Goal: Obtain resource: Download file/media

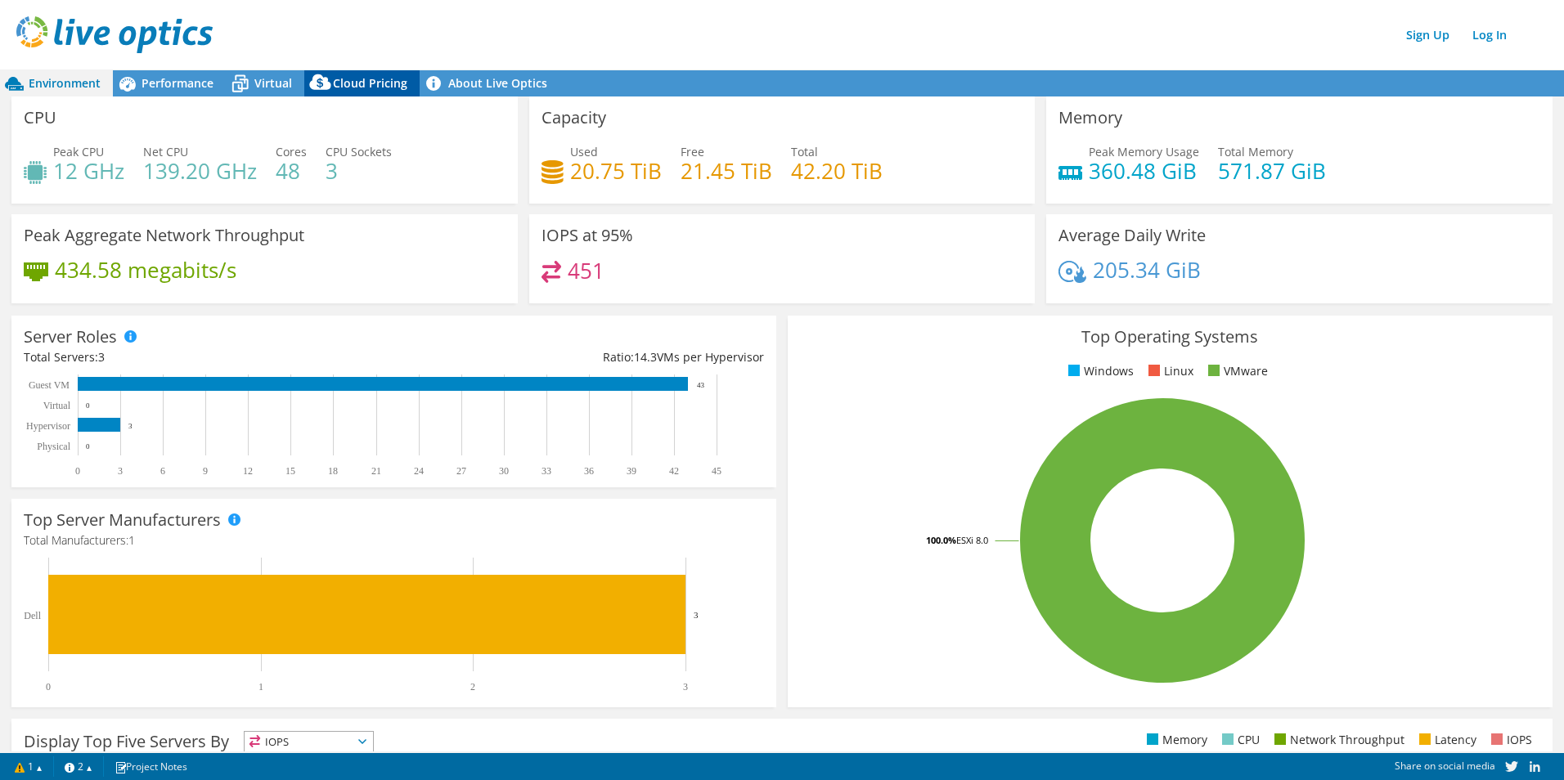
click at [351, 74] on div "Cloud Pricing" at bounding box center [361, 83] width 115 height 26
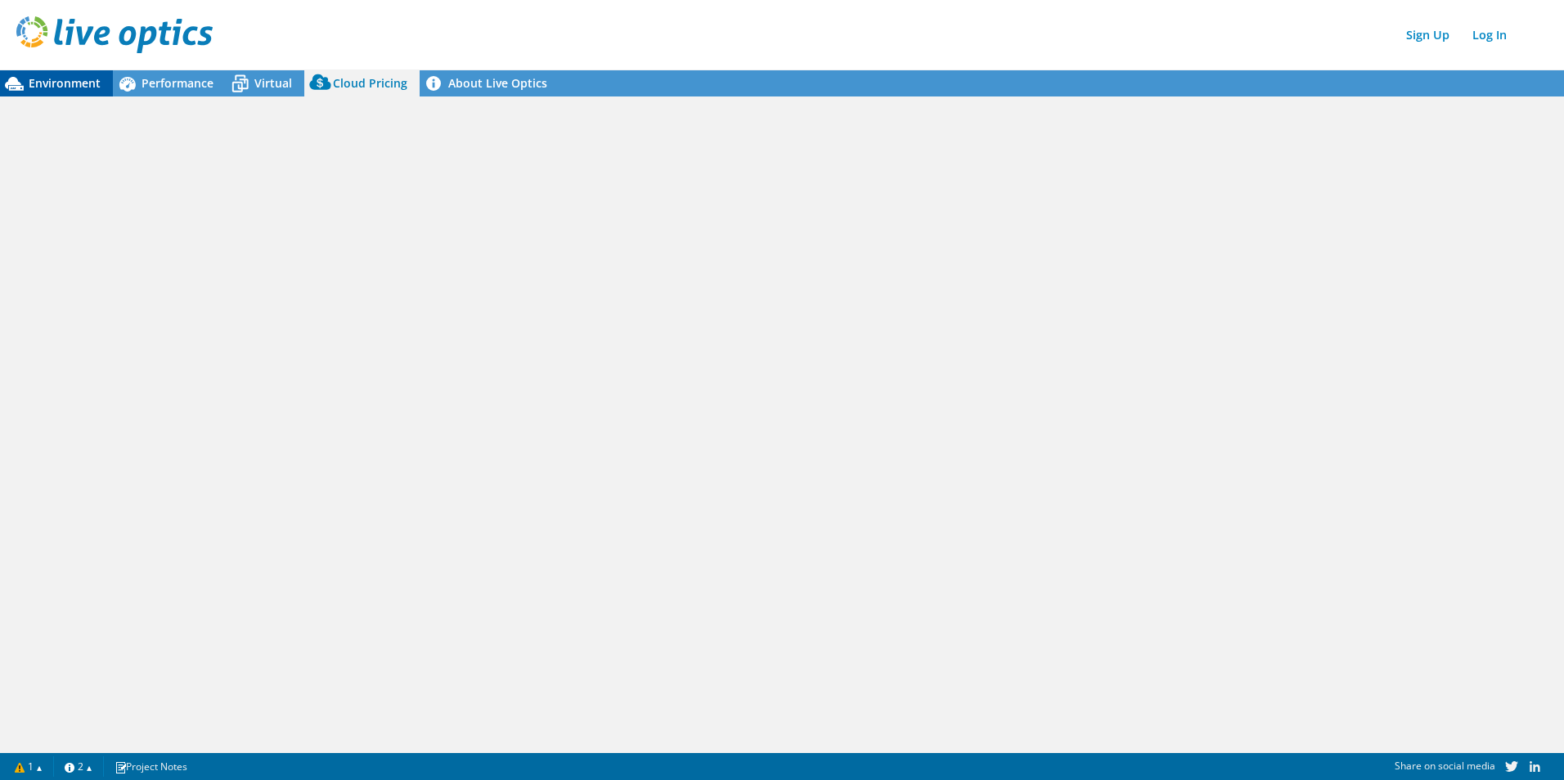
click at [83, 82] on span "Environment" at bounding box center [65, 83] width 72 height 16
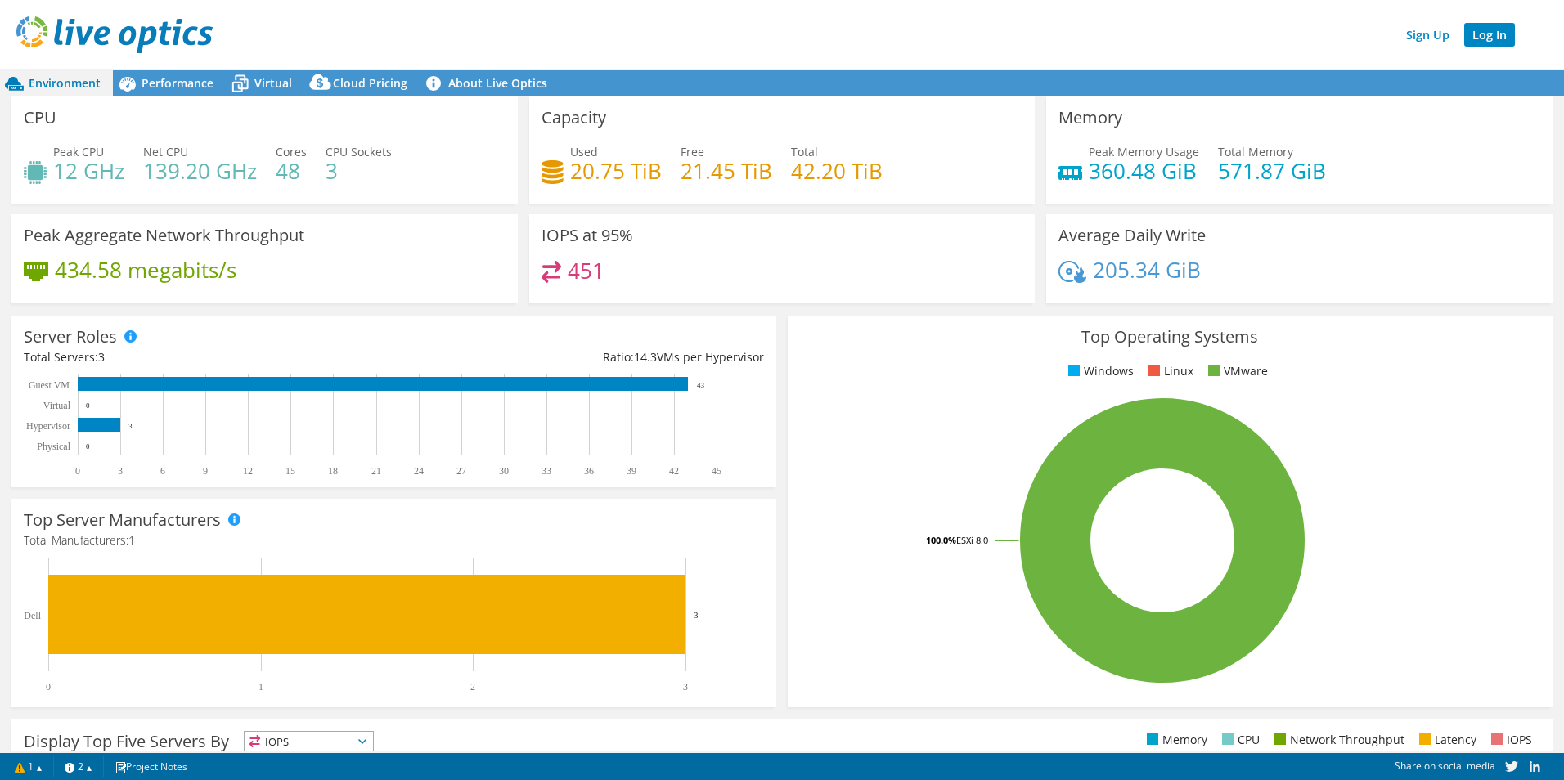
click at [1485, 36] on link "Log In" at bounding box center [1489, 35] width 51 height 24
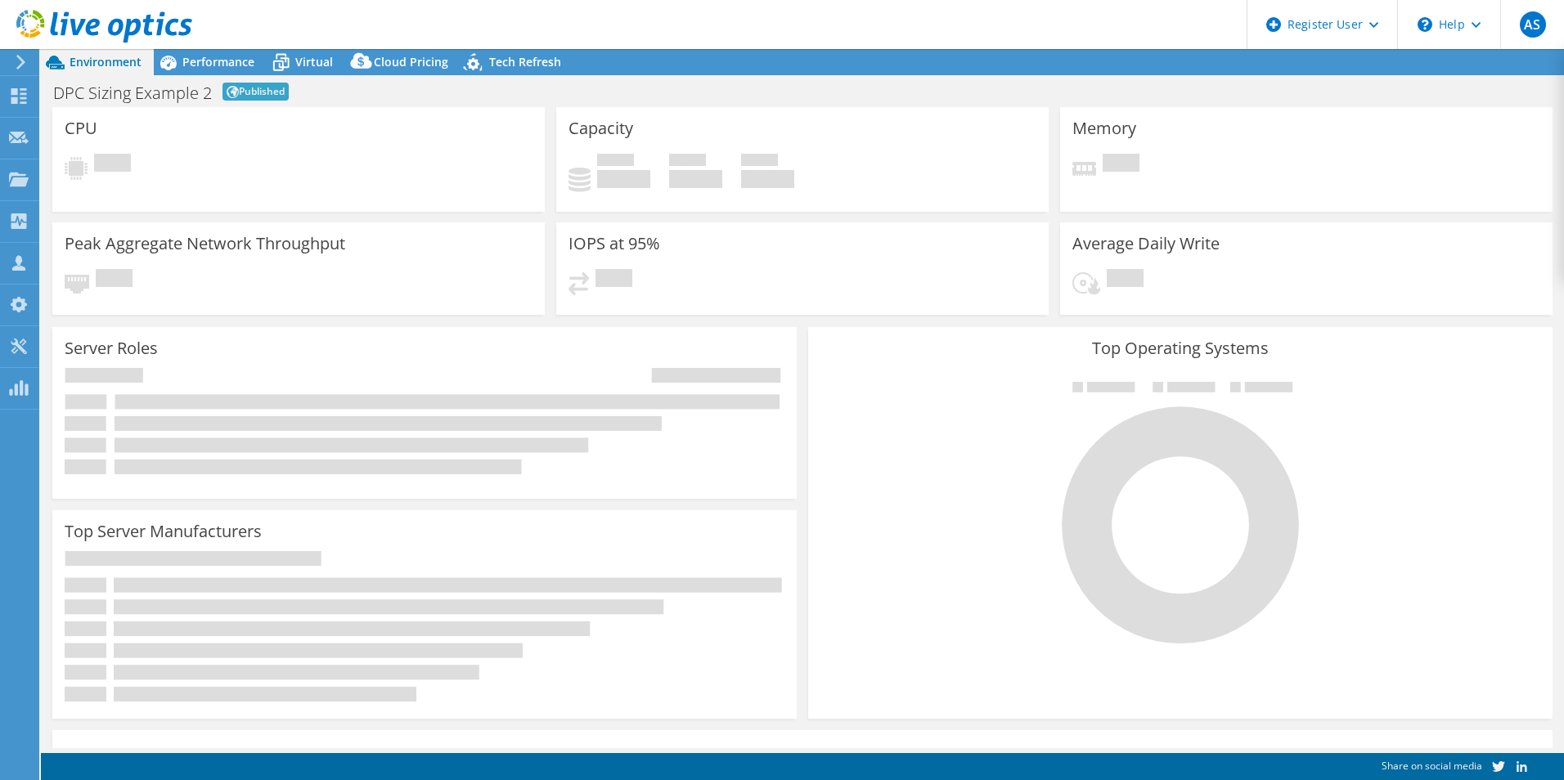
select select "EUFrankfurt"
select select "EUR"
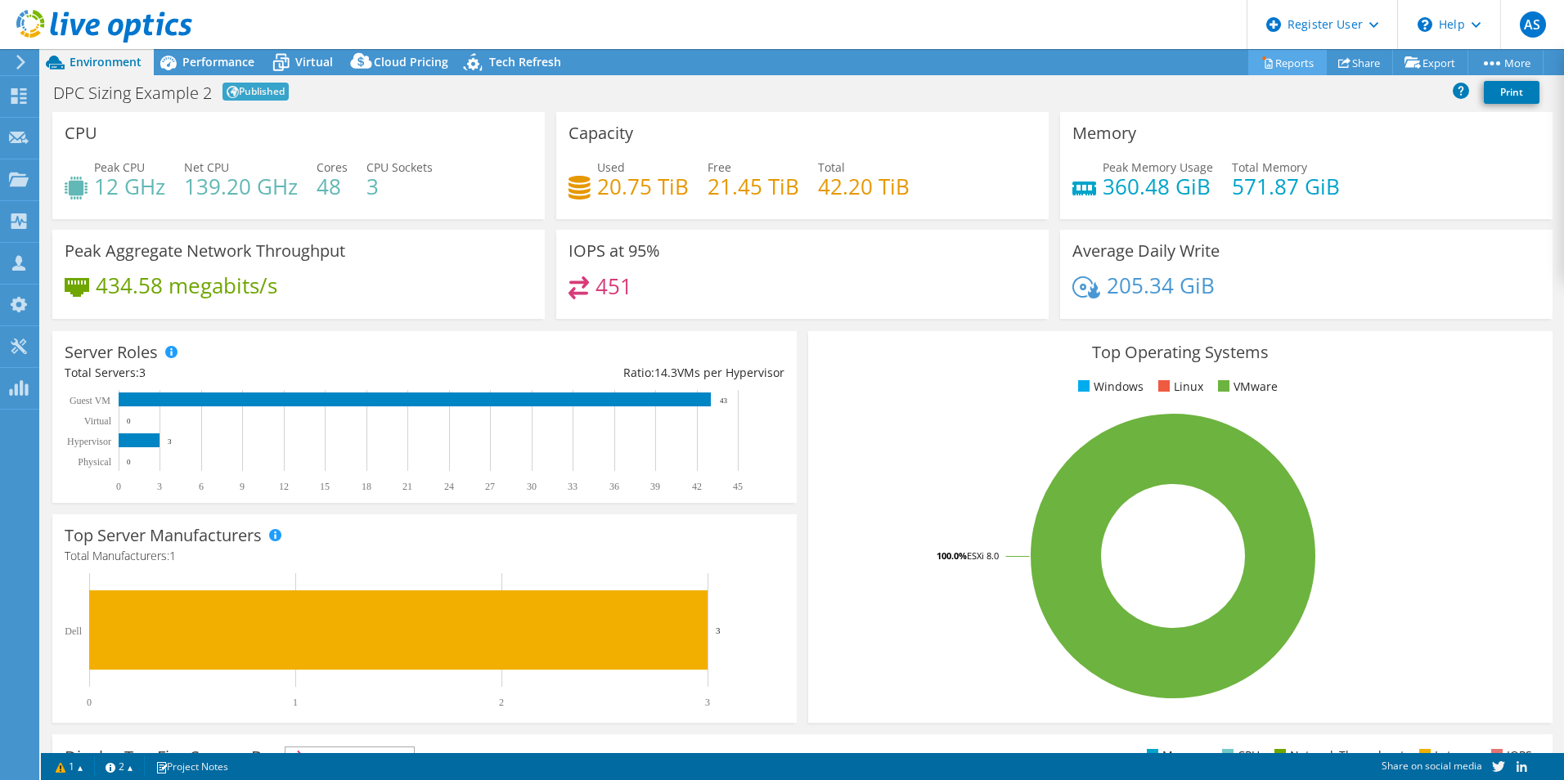
click at [1288, 65] on link "Reports" at bounding box center [1287, 62] width 79 height 25
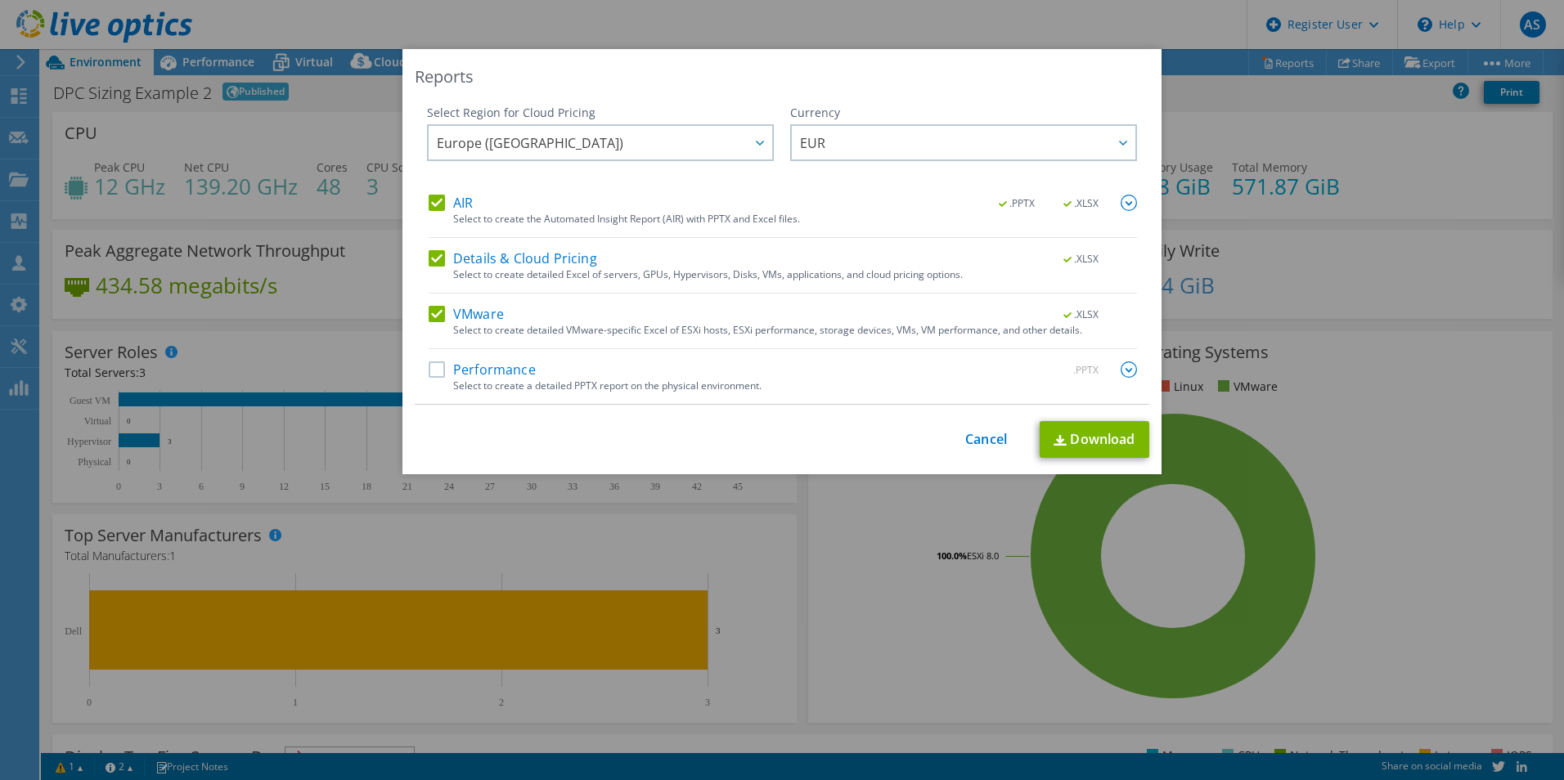
click at [429, 371] on label "Performance" at bounding box center [482, 370] width 107 height 16
click at [0, 0] on input "Performance" at bounding box center [0, 0] width 0 height 0
click at [1121, 206] on img at bounding box center [1129, 203] width 16 height 16
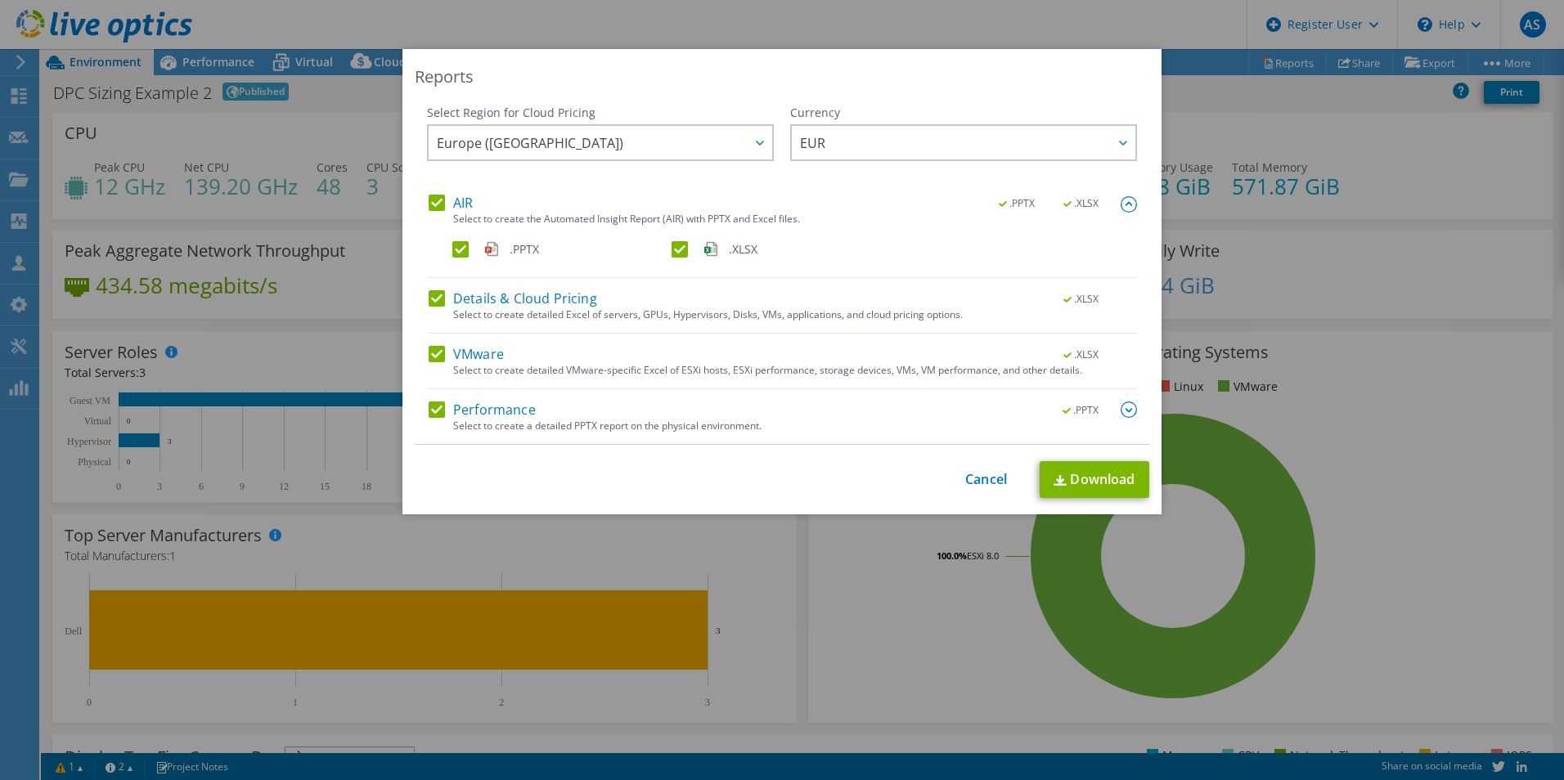
click at [1121, 406] on img at bounding box center [1129, 410] width 16 height 16
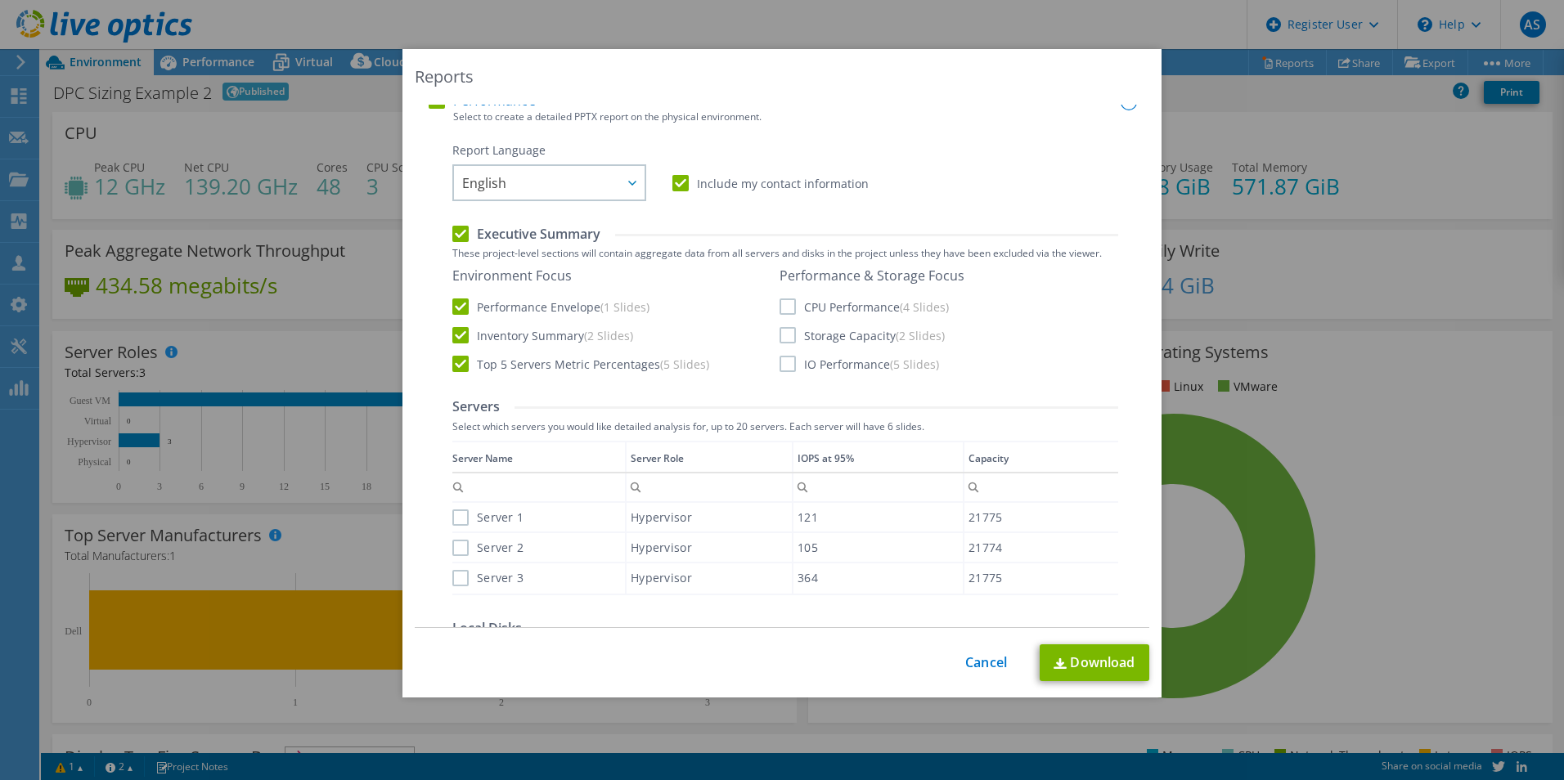
scroll to position [327, 0]
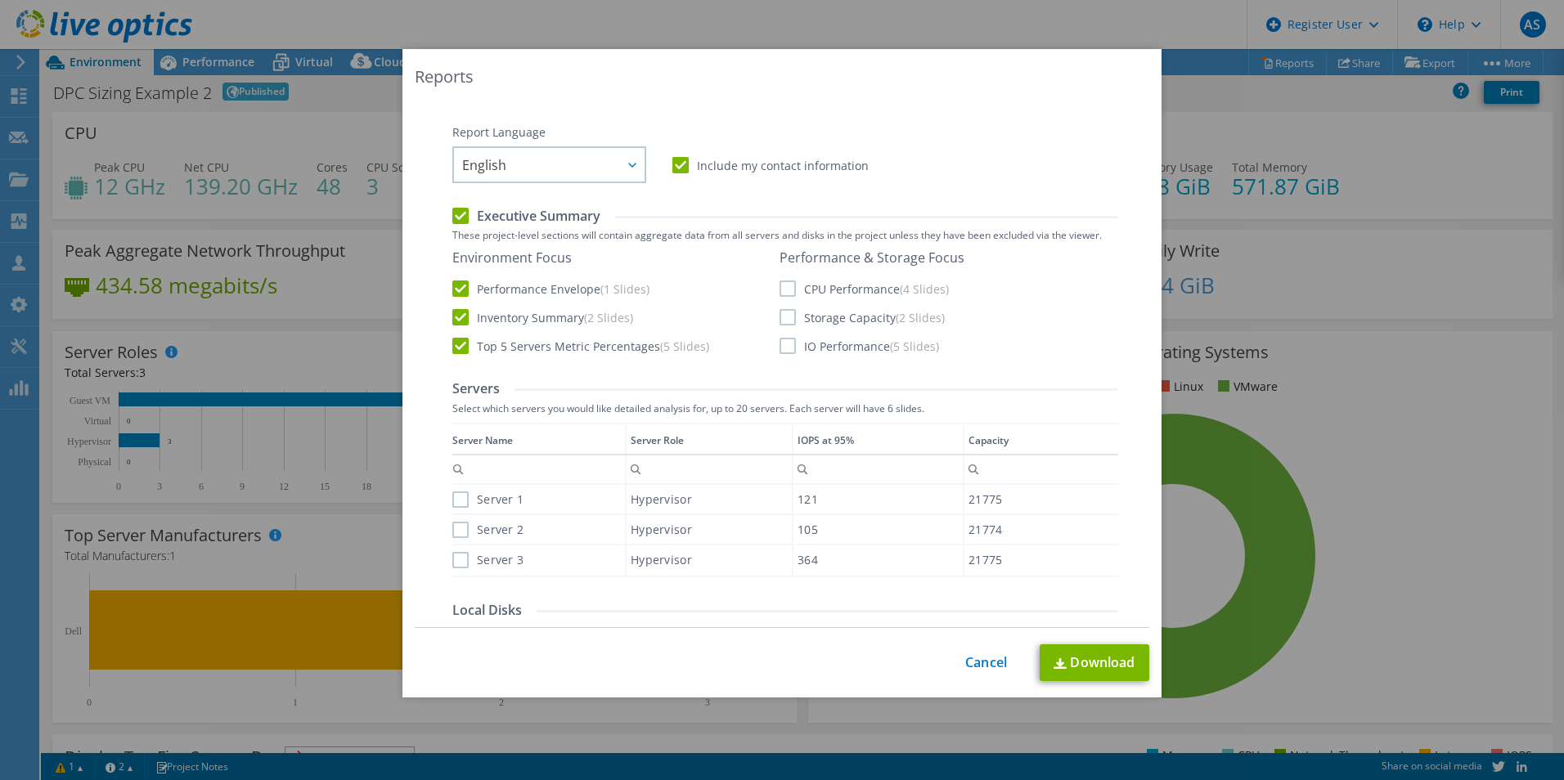
click at [780, 288] on label "CPU Performance (4 Slides)" at bounding box center [864, 289] width 169 height 16
click at [0, 0] on input "CPU Performance (4 Slides)" at bounding box center [0, 0] width 0 height 0
click at [787, 311] on label "Storage Capacity (2 Slides)" at bounding box center [862, 317] width 165 height 16
click at [0, 0] on input "Storage Capacity (2 Slides)" at bounding box center [0, 0] width 0 height 0
click at [785, 341] on label "IO Performance (5 Slides)" at bounding box center [860, 346] width 160 height 16
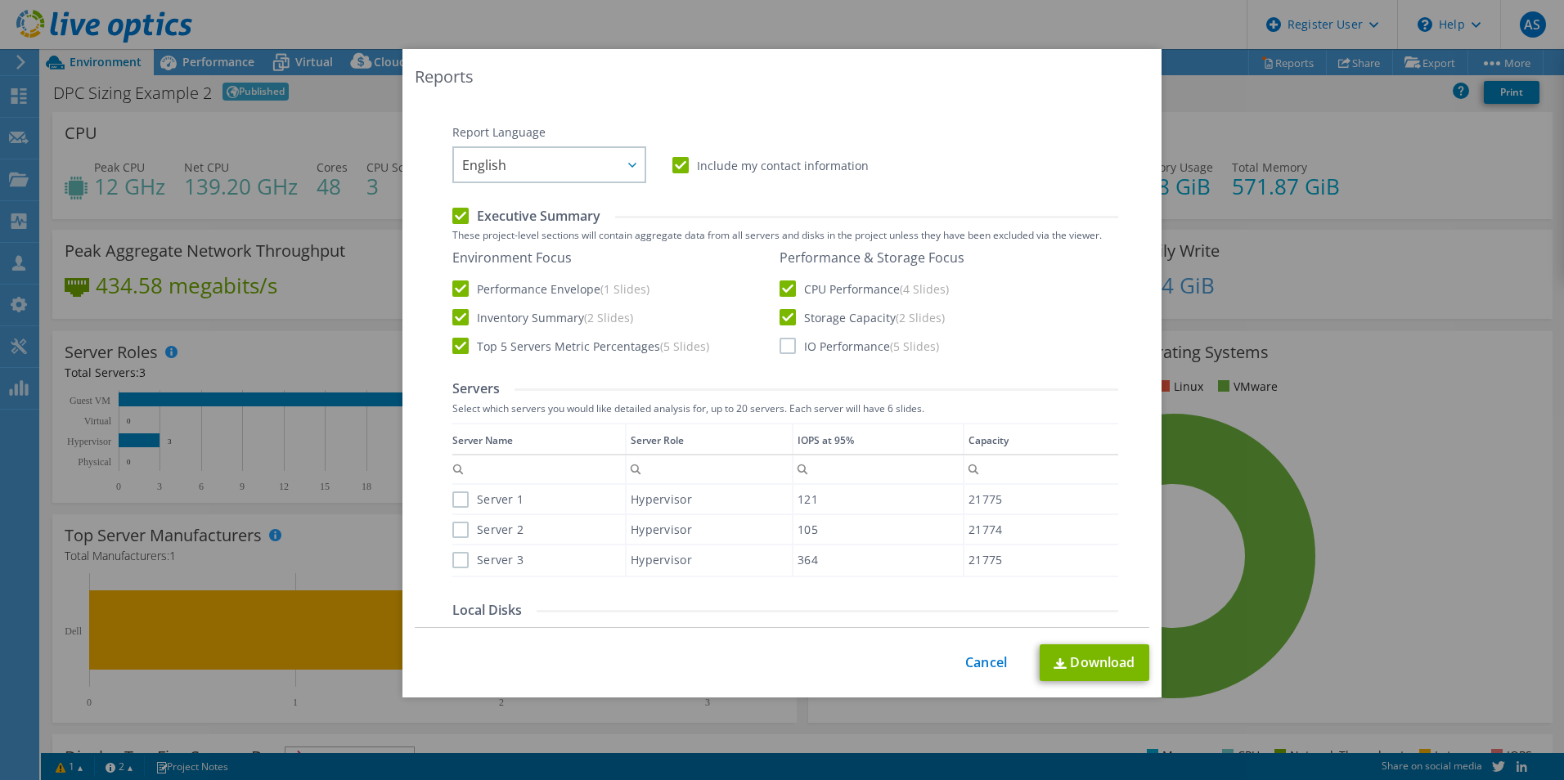
click at [0, 0] on input "IO Performance (5 Slides)" at bounding box center [0, 0] width 0 height 0
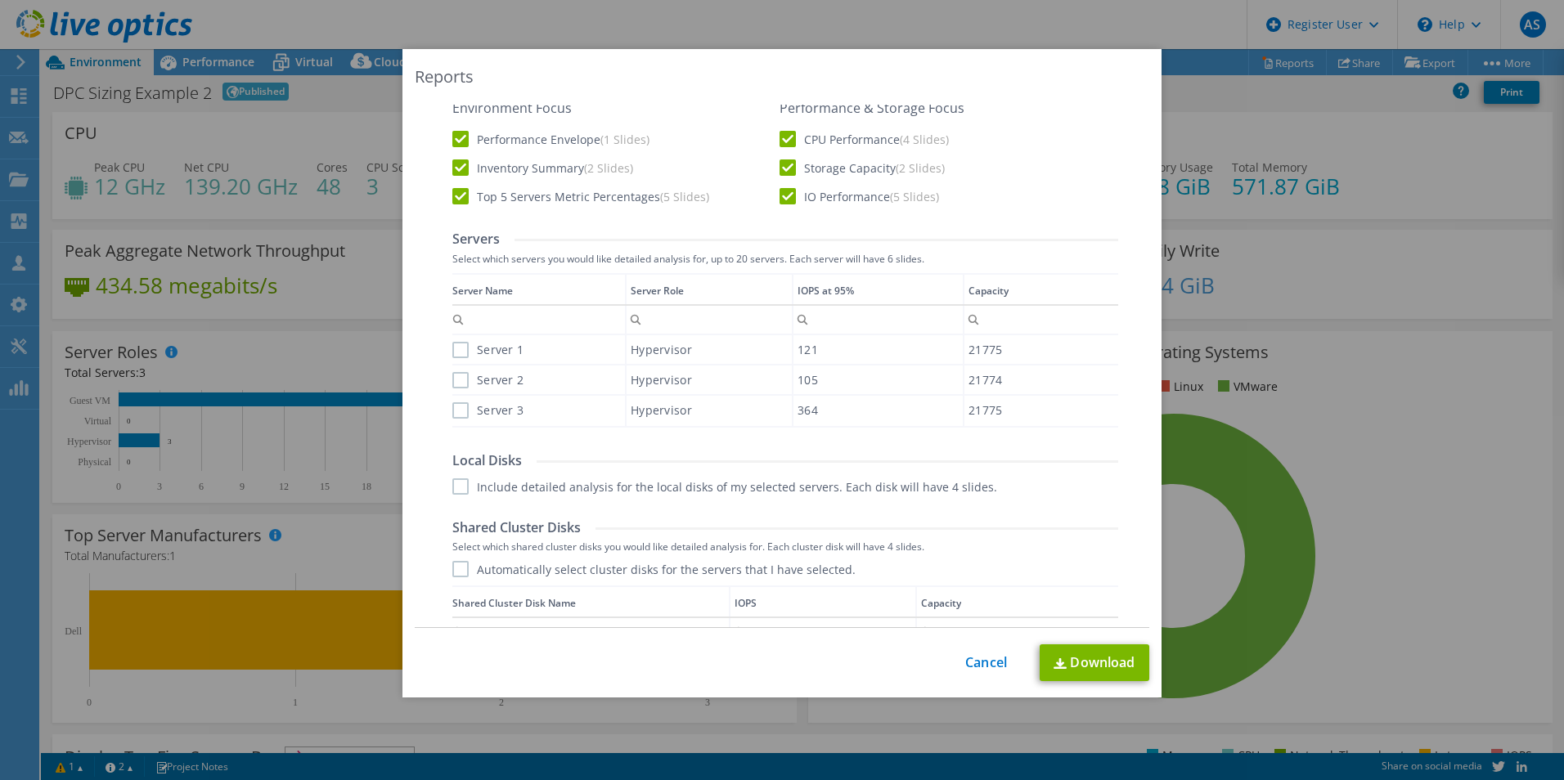
scroll to position [491, 0]
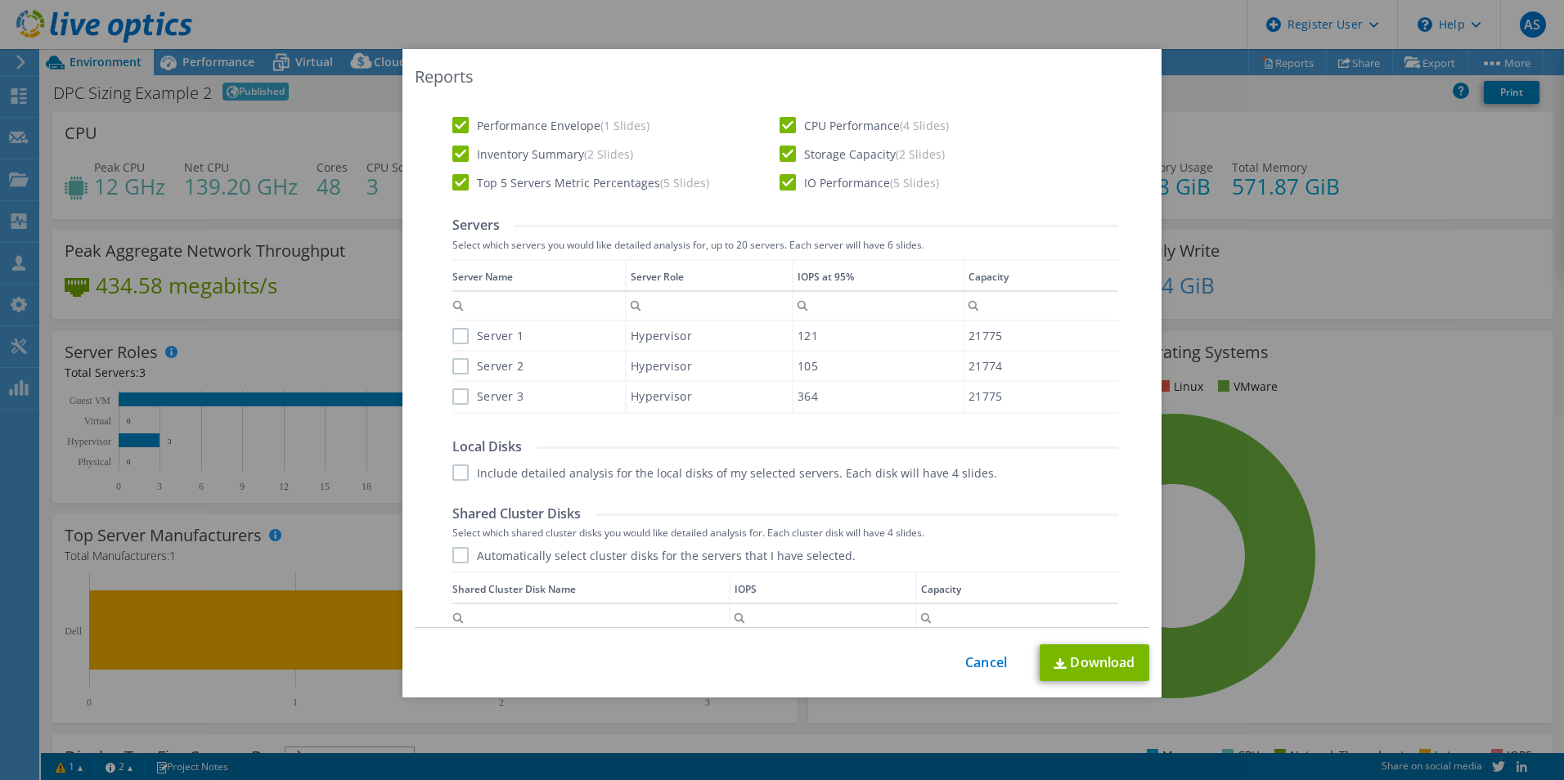
click at [455, 338] on label "Server 1" at bounding box center [487, 336] width 71 height 16
click at [0, 0] on input "Server 1" at bounding box center [0, 0] width 0 height 0
click at [457, 368] on label "Server 2" at bounding box center [487, 366] width 71 height 16
click at [0, 0] on input "Server 2" at bounding box center [0, 0] width 0 height 0
click at [457, 398] on label "Server 3" at bounding box center [487, 397] width 71 height 16
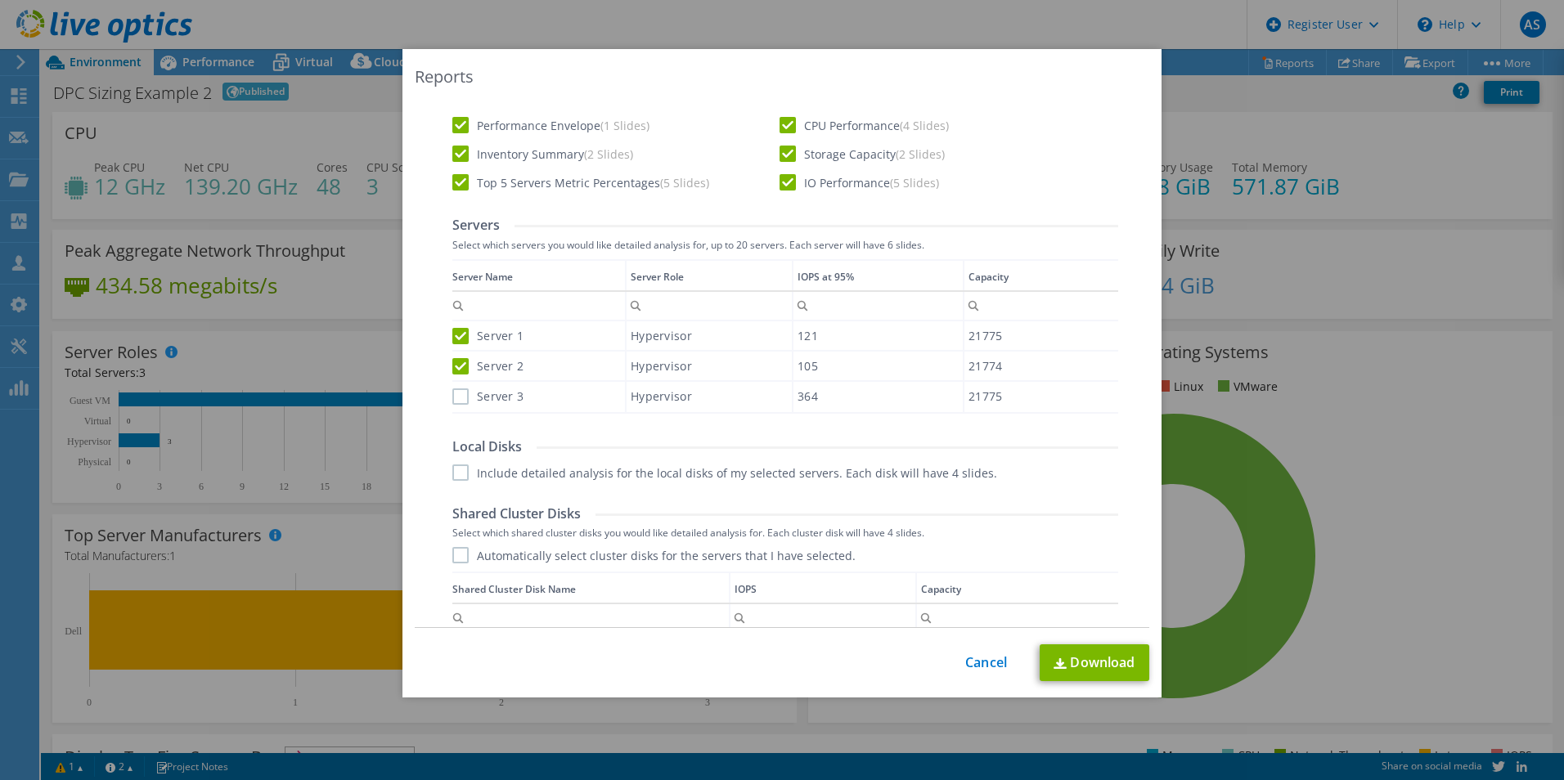
click at [0, 0] on input "Server 3" at bounding box center [0, 0] width 0 height 0
click at [452, 479] on label "Include detailed analysis for the local disks of my selected servers. Each disk…" at bounding box center [724, 473] width 545 height 16
click at [0, 0] on input "Include detailed analysis for the local disks of my selected servers. Each disk…" at bounding box center [0, 0] width 0 height 0
click at [452, 553] on label "Automatically select cluster disks for the servers that I have selected." at bounding box center [653, 555] width 403 height 16
click at [0, 0] on input "Automatically select cluster disks for the servers that I have selected." at bounding box center [0, 0] width 0 height 0
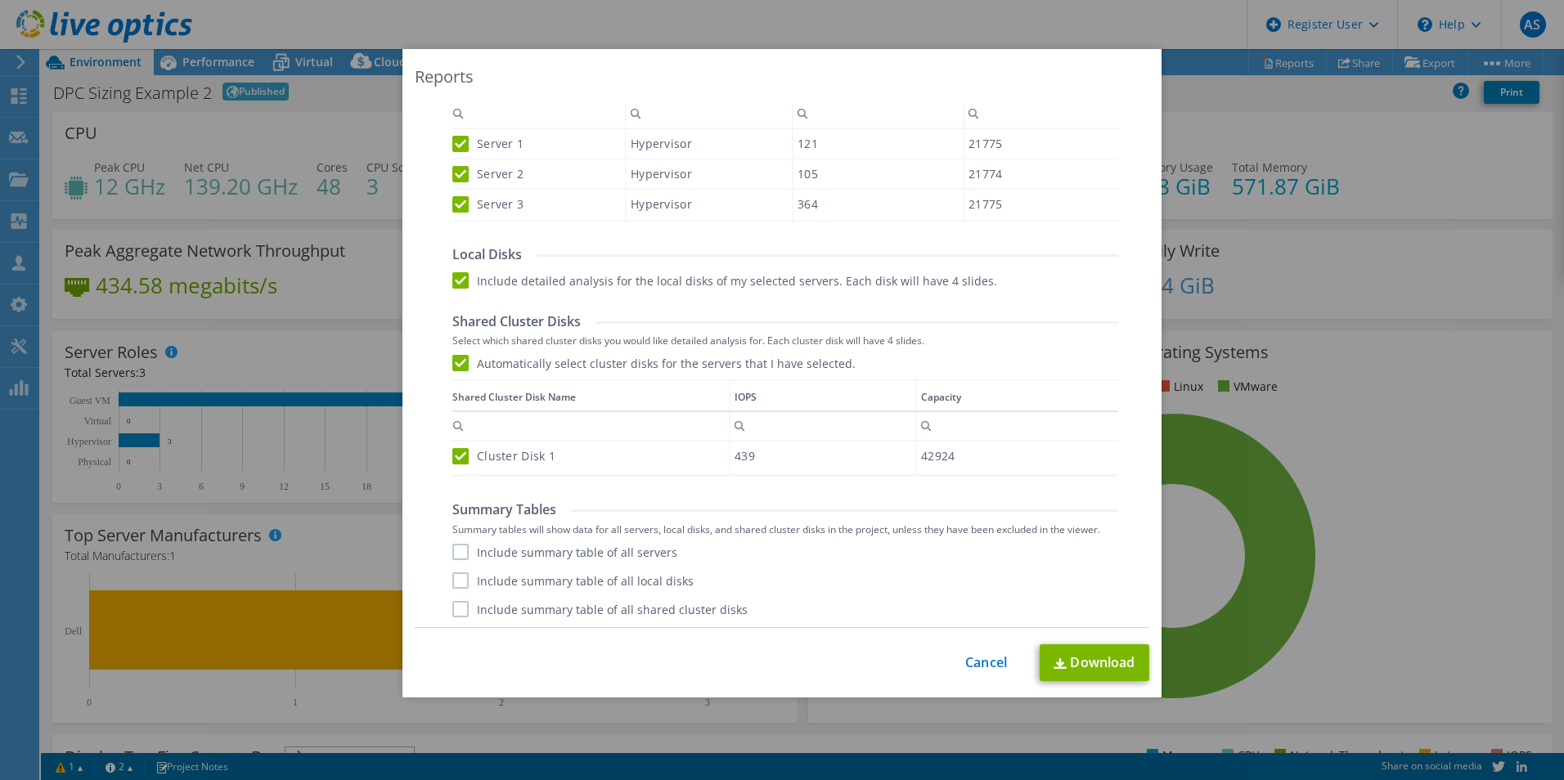
scroll to position [686, 0]
click at [452, 554] on label "Include summary table of all servers" at bounding box center [564, 550] width 225 height 16
click at [0, 0] on input "Include summary table of all servers" at bounding box center [0, 0] width 0 height 0
click at [457, 589] on div "Include summary table of all servers Include summary table of all local disks I…" at bounding box center [785, 579] width 666 height 74
click at [456, 587] on label "Include summary table of all local disks" at bounding box center [572, 578] width 241 height 16
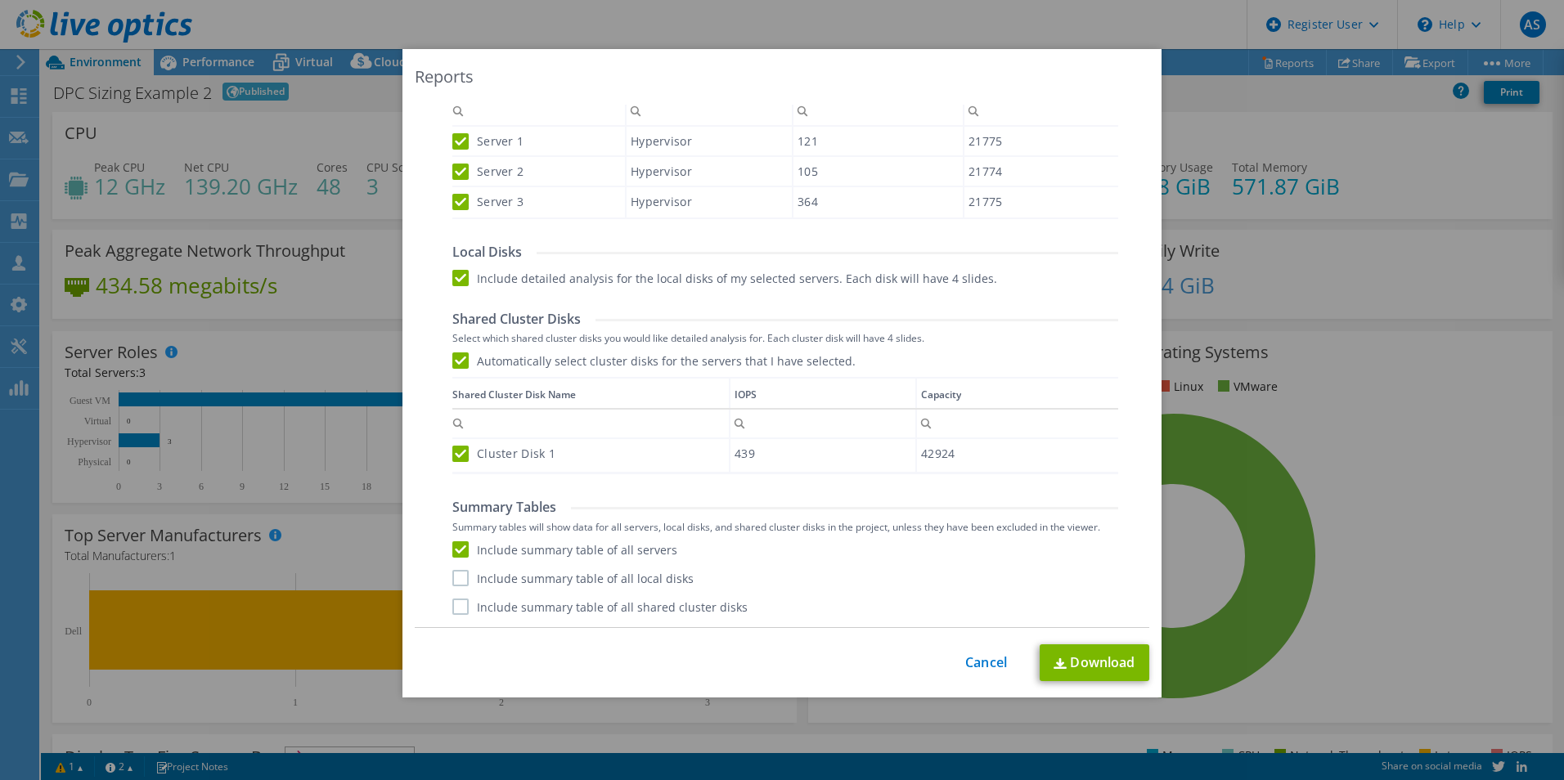
click at [0, 0] on input "Include summary table of all local disks" at bounding box center [0, 0] width 0 height 0
click at [457, 611] on label "Include summary table of all shared cluster disks" at bounding box center [599, 607] width 295 height 16
click at [0, 0] on input "Include summary table of all shared cluster disks" at bounding box center [0, 0] width 0 height 0
click at [1072, 658] on link "Download" at bounding box center [1095, 663] width 110 height 37
